Goal: Information Seeking & Learning: Learn about a topic

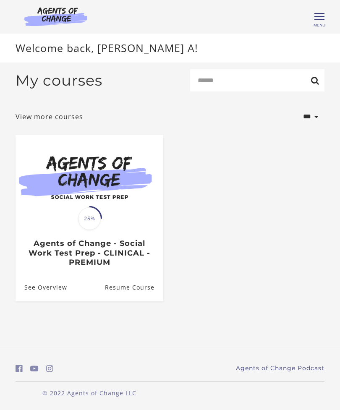
click at [97, 208] on img at bounding box center [90, 176] width 148 height 83
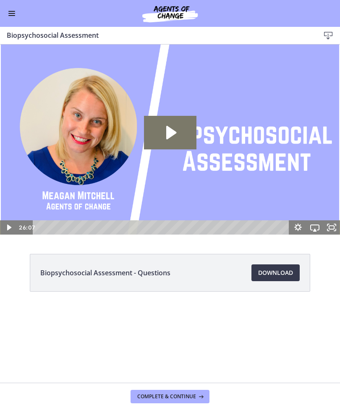
click at [11, 14] on button "Enable menu" at bounding box center [12, 13] width 10 height 10
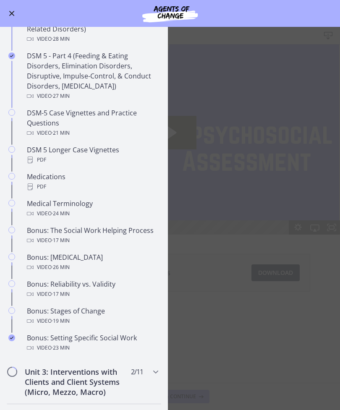
scroll to position [469, 0]
click at [55, 181] on div "Medications PDF" at bounding box center [92, 181] width 131 height 20
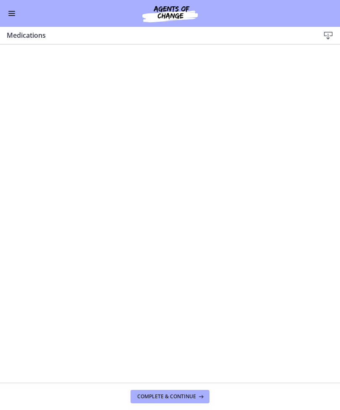
click at [13, 14] on button "Enable menu" at bounding box center [12, 13] width 10 height 10
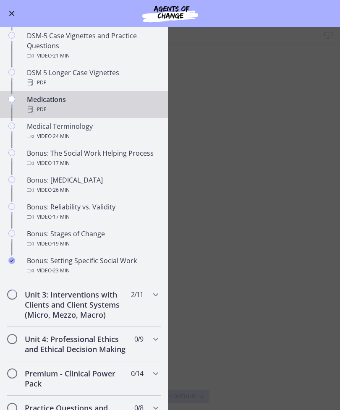
scroll to position [547, 0]
click at [70, 135] on span "· 24 min" at bounding box center [61, 136] width 18 height 10
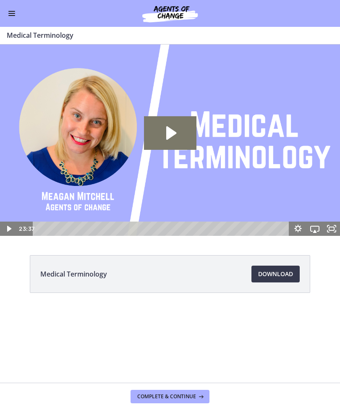
click at [287, 279] on span "Download Opens in a new window" at bounding box center [275, 274] width 35 height 10
click at [13, 14] on button "Enable menu" at bounding box center [12, 13] width 10 height 10
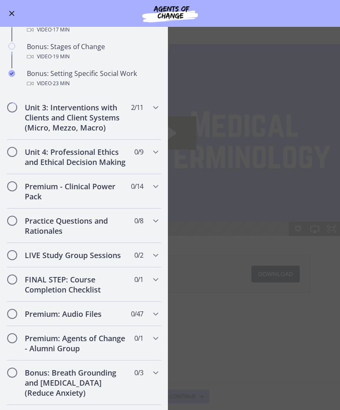
scroll to position [736, 0]
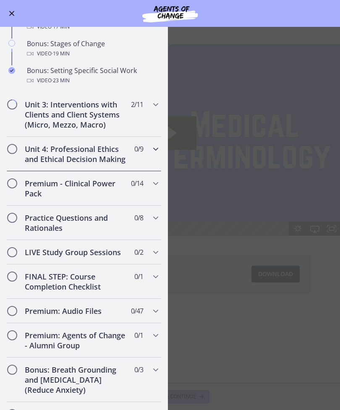
click at [57, 155] on h2 "Unit 4: Professional Ethics and Ethical Decision Making" at bounding box center [76, 154] width 103 height 20
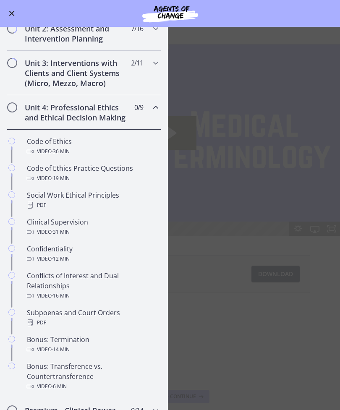
scroll to position [241, 0]
click at [83, 143] on div "Code of Ethics Video · 36 min" at bounding box center [92, 146] width 131 height 20
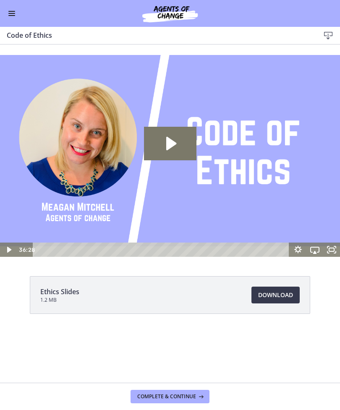
click at [286, 295] on span "Download Opens in a new window" at bounding box center [275, 295] width 35 height 10
click at [13, 12] on button "Enable menu" at bounding box center [12, 13] width 10 height 10
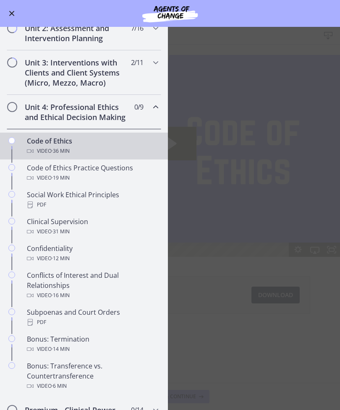
click at [105, 197] on div "Social Work Ethical Principles PDF" at bounding box center [92, 200] width 131 height 20
